Goal: Task Accomplishment & Management: Manage account settings

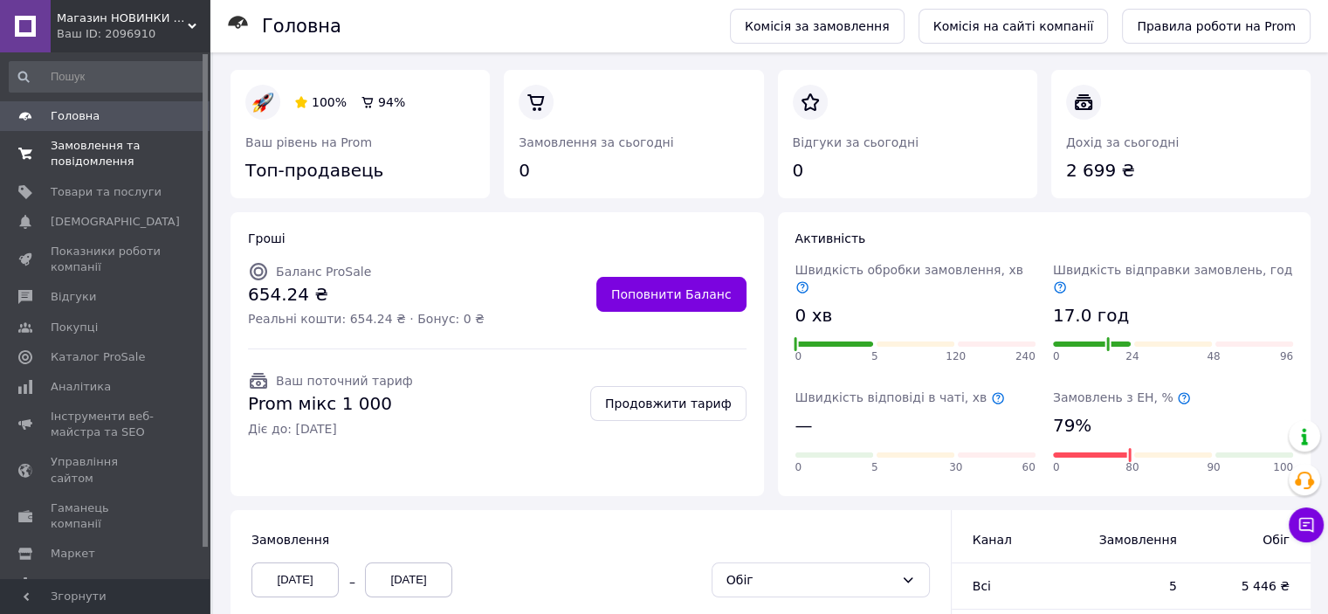
click at [100, 156] on span "Замовлення та повідомлення" at bounding box center [106, 153] width 111 height 31
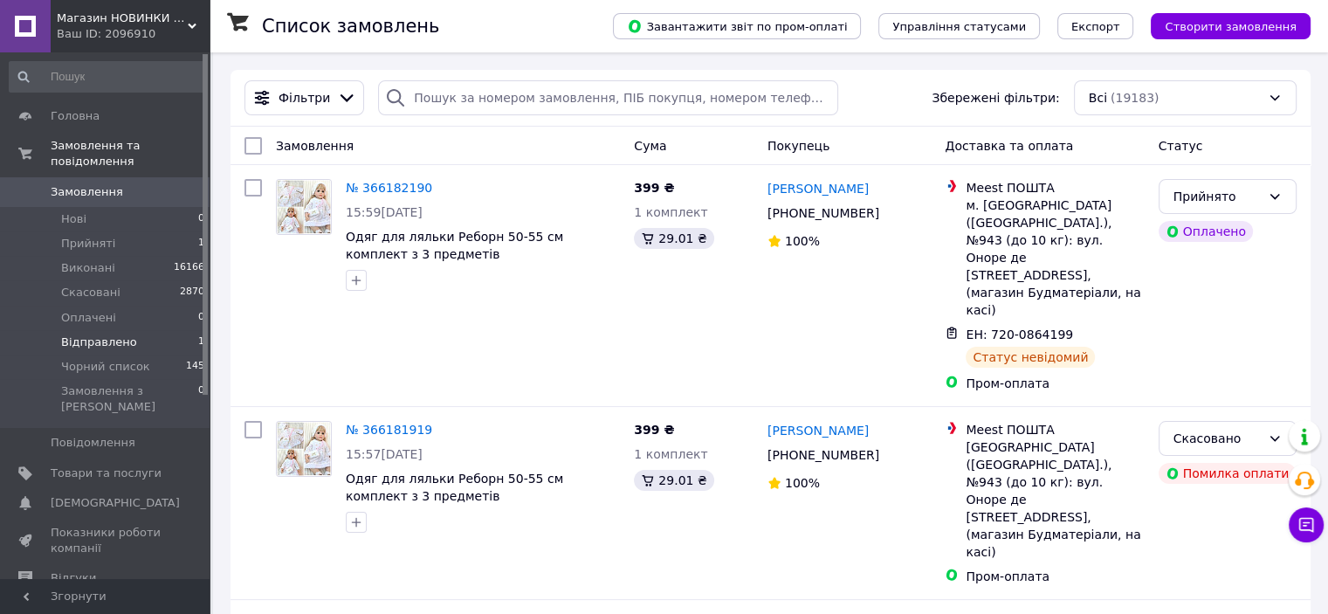
click at [133, 330] on li "Відправлено 1" at bounding box center [107, 342] width 215 height 24
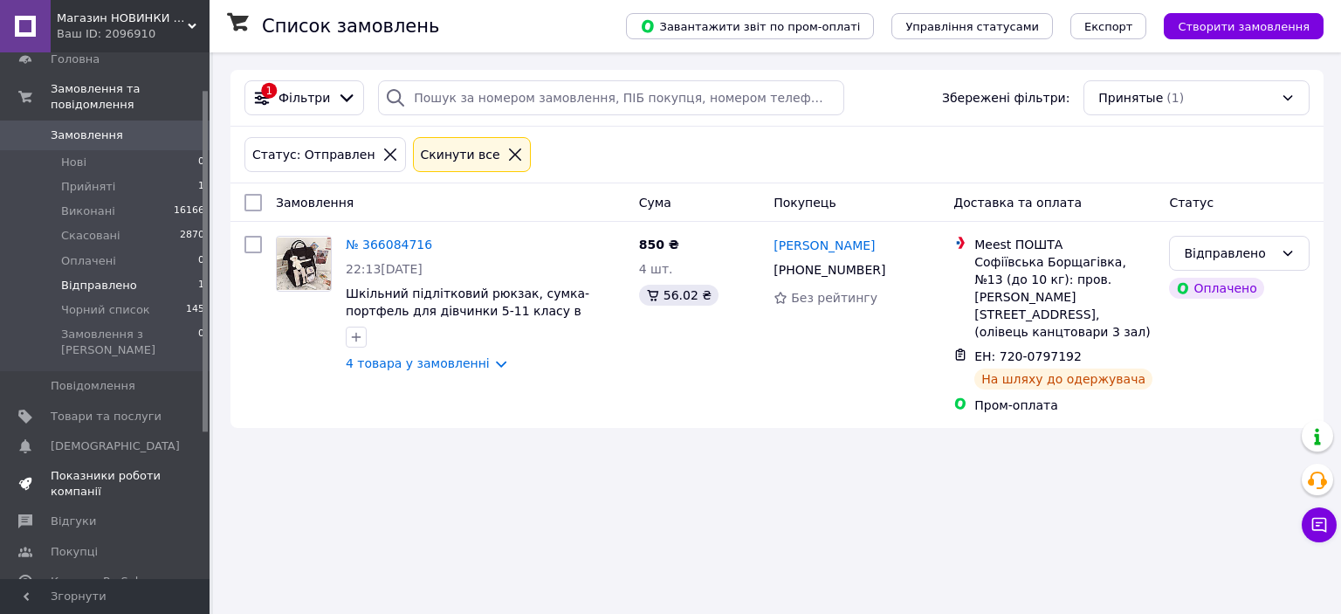
scroll to position [87, 0]
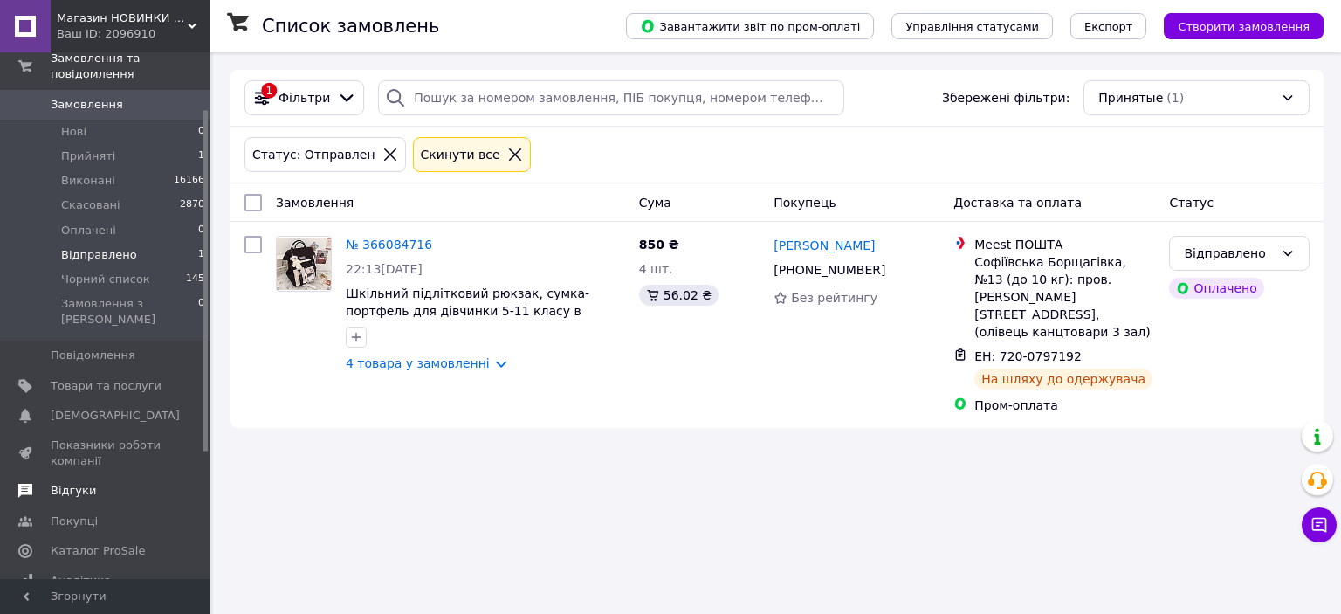
click at [143, 483] on span "Відгуки" at bounding box center [106, 491] width 111 height 16
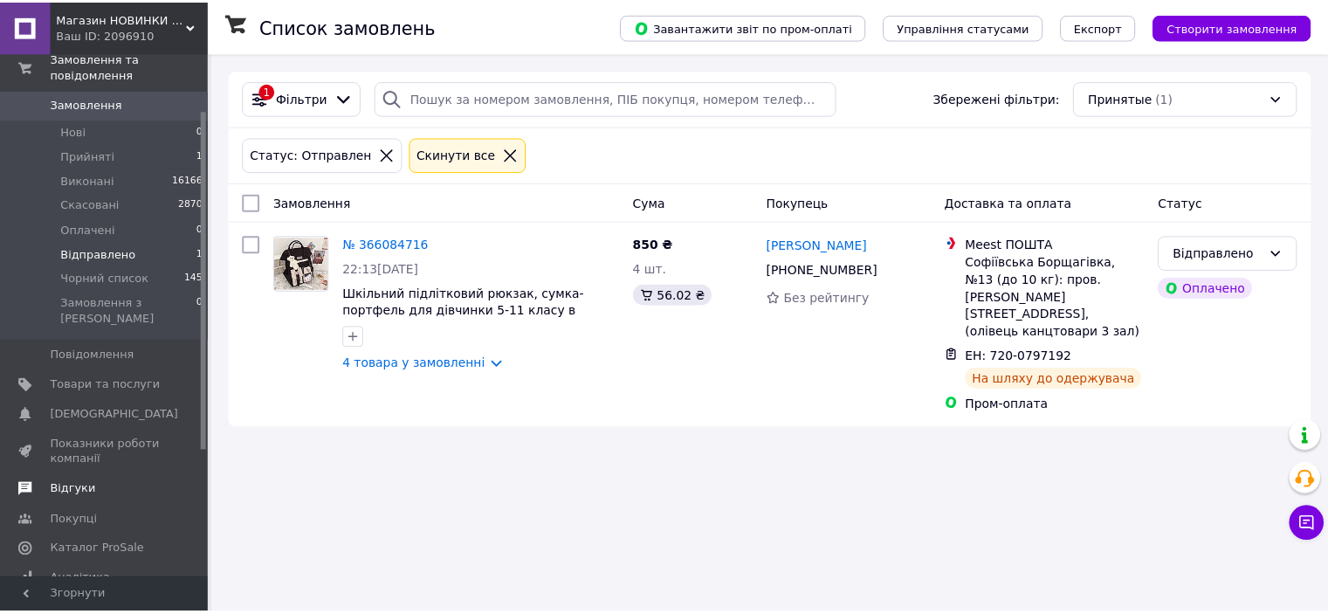
scroll to position [95, 0]
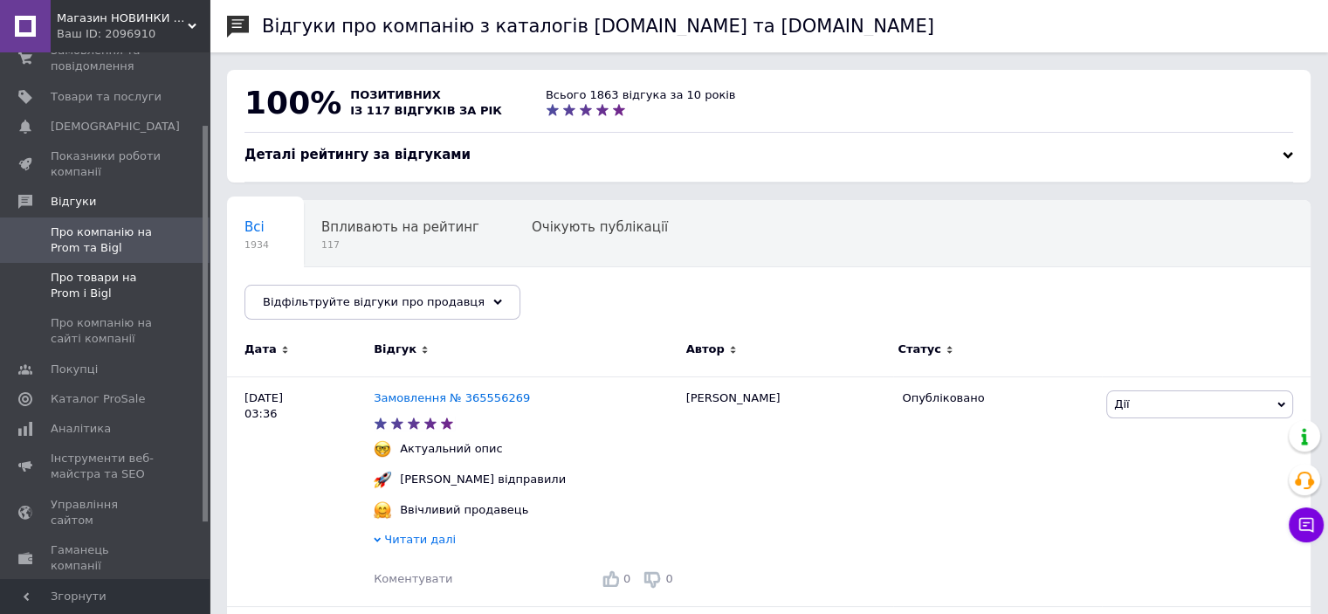
click at [117, 285] on span "Про товари на Prom і Bigl" at bounding box center [106, 285] width 111 height 31
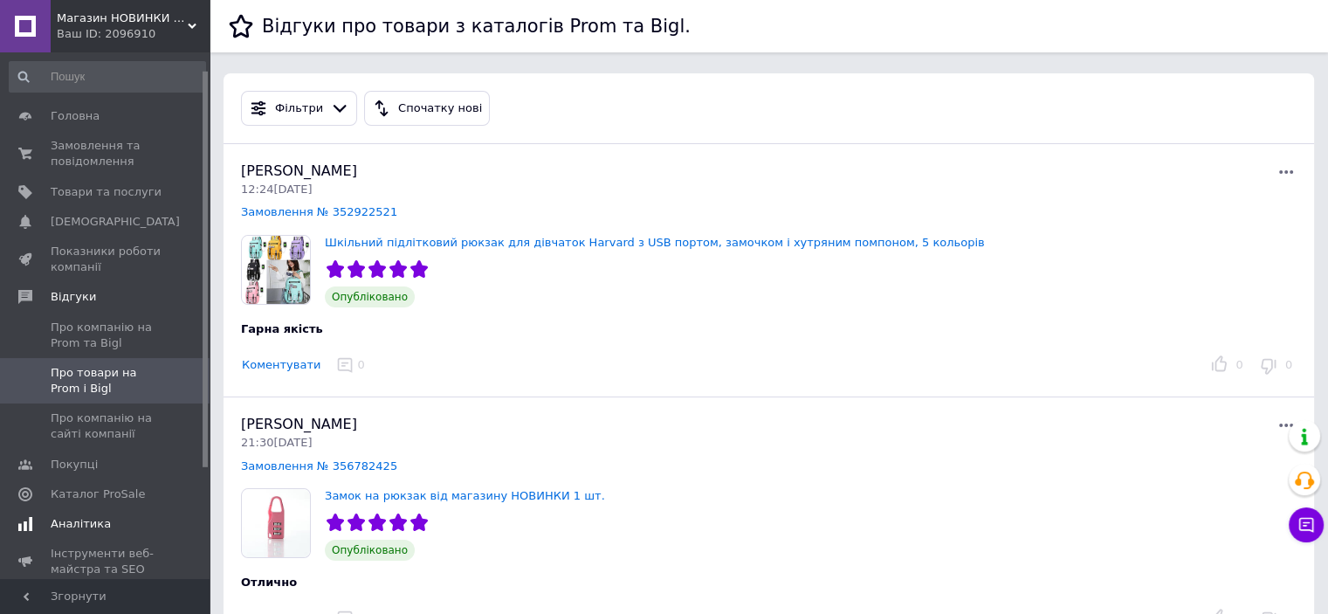
scroll to position [87, 0]
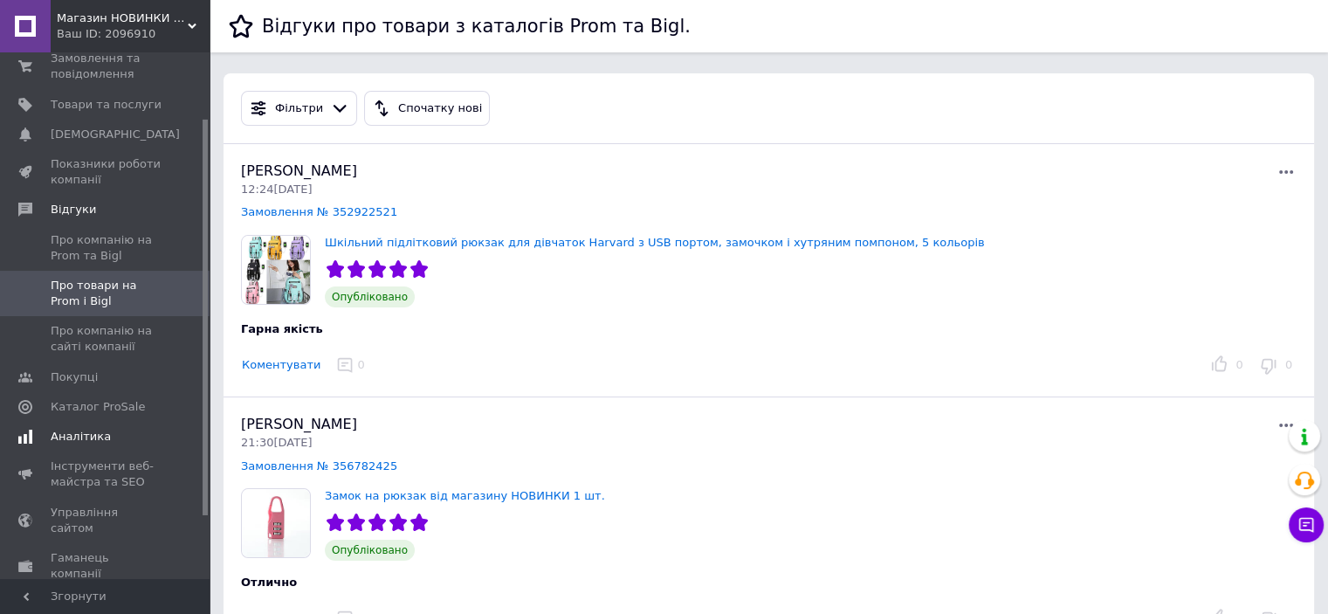
click at [83, 443] on span "Аналітика" at bounding box center [81, 437] width 60 height 16
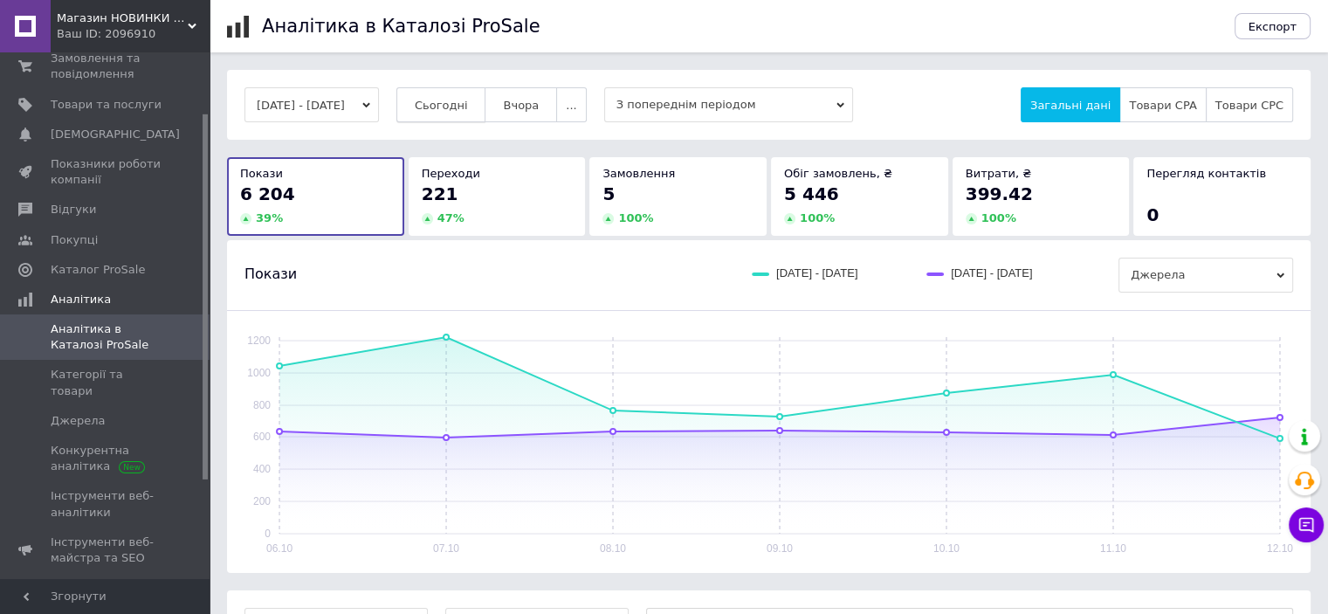
click at [465, 110] on span "Сьогодні" at bounding box center [441, 105] width 53 height 13
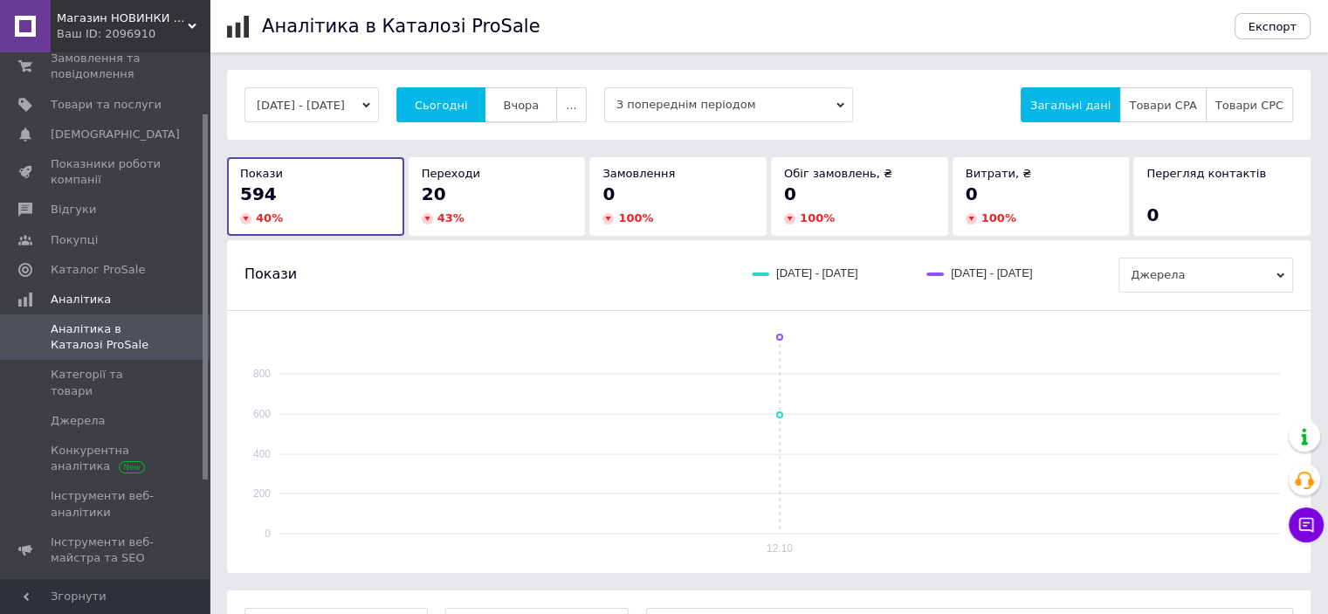
click at [535, 102] on span "Вчора" at bounding box center [521, 105] width 36 height 13
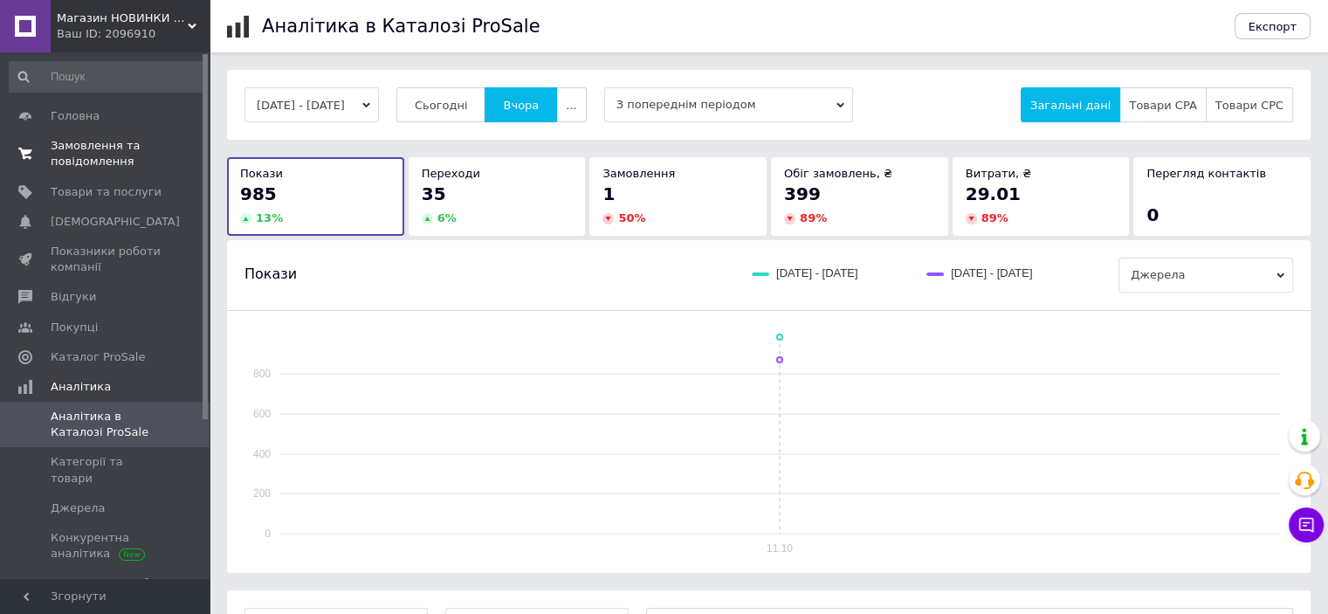
click at [115, 156] on span "Замовлення та повідомлення" at bounding box center [106, 153] width 111 height 31
